Goal: Find specific fact: Find specific fact

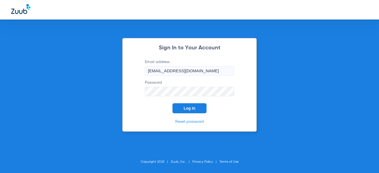
click at [188, 111] on button "Log In" at bounding box center [189, 108] width 34 height 10
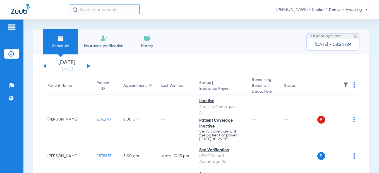
click at [88, 64] on div "[DATE] [DATE] [DATE] [DATE] [DATE] [DATE] [DATE] [DATE] [DATE] [DATE] [DATE] [D…" at bounding box center [66, 66] width 47 height 12
click at [89, 66] on button at bounding box center [88, 66] width 3 height 4
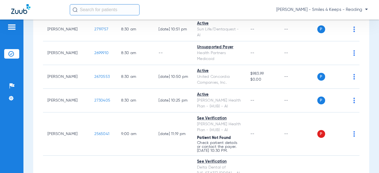
scroll to position [223, 0]
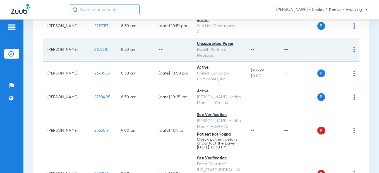
drag, startPoint x: 97, startPoint y: 51, endPoint x: 80, endPoint y: 51, distance: 16.7
click at [90, 51] on td "2699910" at bounding box center [103, 50] width 27 height 24
copy span "2699910"
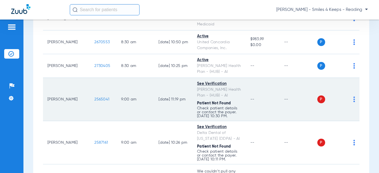
scroll to position [279, 0]
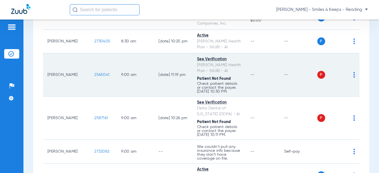
drag, startPoint x: 96, startPoint y: 76, endPoint x: 79, endPoint y: 77, distance: 17.6
click at [90, 77] on td "2565041" at bounding box center [103, 74] width 27 height 43
copy span "2565041"
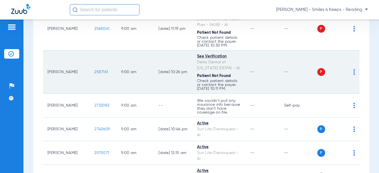
scroll to position [335, 0]
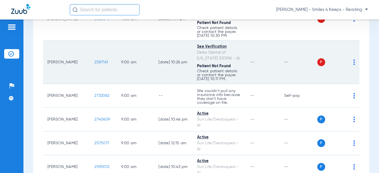
drag, startPoint x: 97, startPoint y: 63, endPoint x: 78, endPoint y: 64, distance: 18.4
click at [90, 64] on td "2587161" at bounding box center [103, 62] width 27 height 43
copy span "2587161"
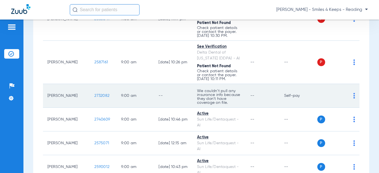
scroll to position [363, 0]
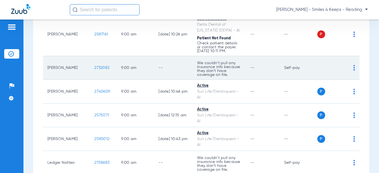
drag, startPoint x: 84, startPoint y: 68, endPoint x: 81, endPoint y: 68, distance: 3.6
click at [90, 68] on td "2732082" at bounding box center [103, 68] width 27 height 24
copy span "2732082"
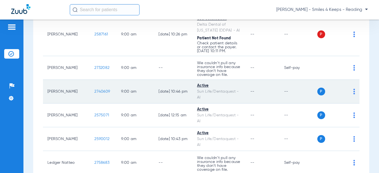
scroll to position [447, 0]
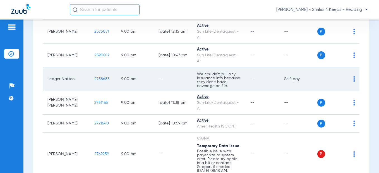
drag, startPoint x: 95, startPoint y: 81, endPoint x: 80, endPoint y: 79, distance: 14.3
click at [94, 79] on span "2758683" at bounding box center [101, 79] width 15 height 4
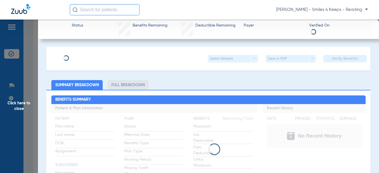
click at [32, 76] on span "Click here to close" at bounding box center [19, 106] width 38 height 173
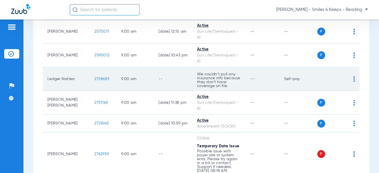
drag, startPoint x: 96, startPoint y: 79, endPoint x: 81, endPoint y: 79, distance: 15.4
click at [90, 79] on td "2758683" at bounding box center [103, 79] width 27 height 24
copy span "2758683"
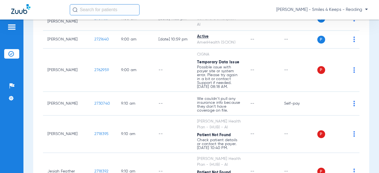
scroll to position [530, 0]
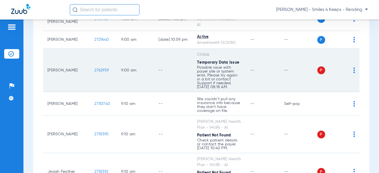
drag, startPoint x: 95, startPoint y: 70, endPoint x: 80, endPoint y: 68, distance: 15.2
click at [90, 68] on td "2762959" at bounding box center [103, 70] width 27 height 43
copy span "2762959"
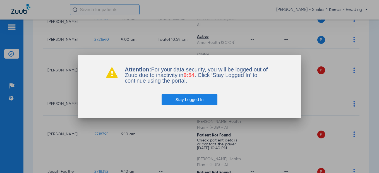
click at [177, 100] on button "Stay Logged In" at bounding box center [190, 99] width 56 height 11
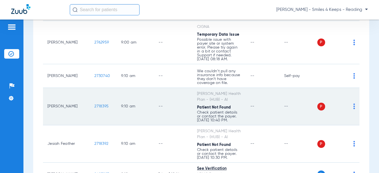
scroll to position [586, 0]
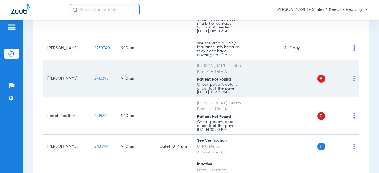
drag, startPoint x: 97, startPoint y: 79, endPoint x: 79, endPoint y: 79, distance: 18.4
click at [90, 79] on td "2718395" at bounding box center [103, 78] width 27 height 37
copy span "2718395"
